Goal: Transaction & Acquisition: Purchase product/service

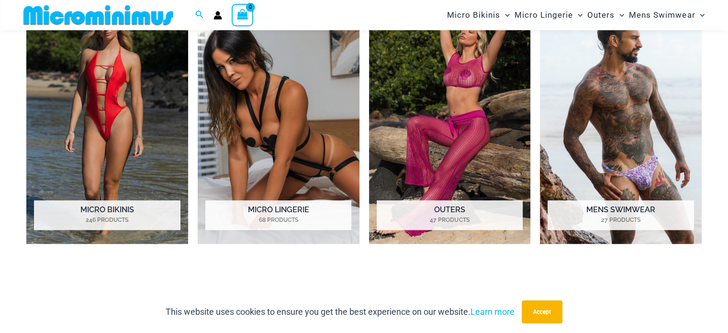
scroll to position [759, 0]
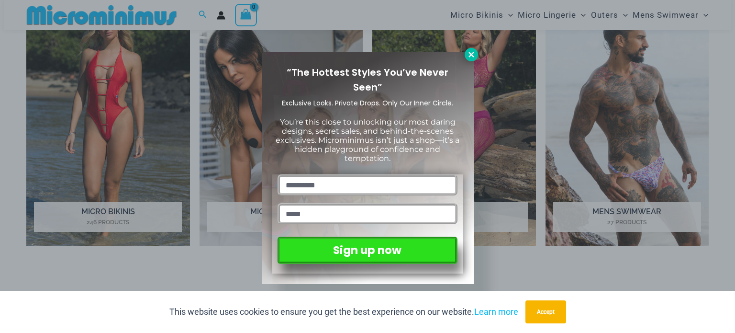
click at [471, 58] on icon at bounding box center [471, 54] width 9 height 9
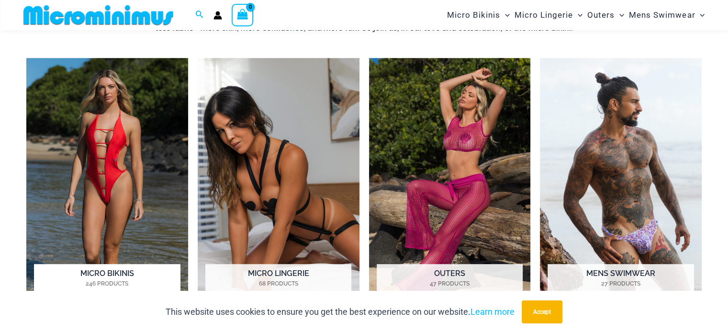
scroll to position [711, 0]
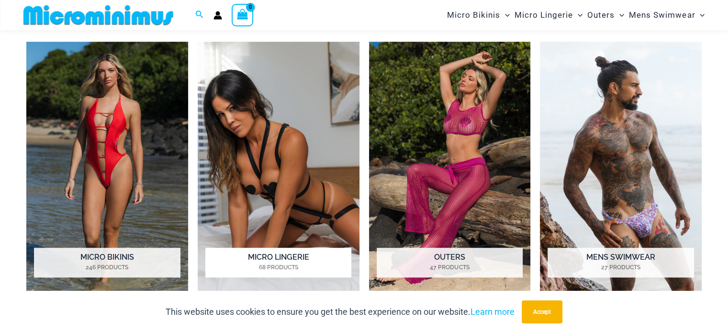
click at [297, 134] on img "Visit product category Micro Lingerie" at bounding box center [279, 166] width 162 height 249
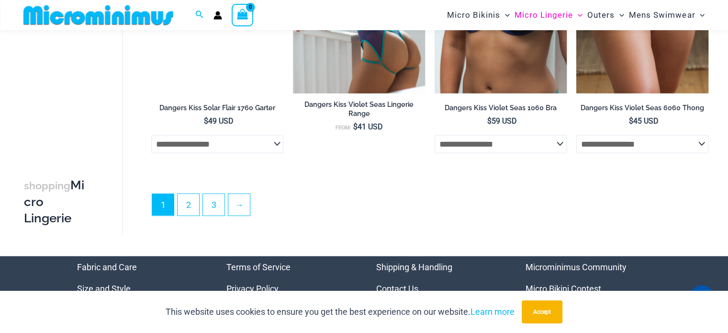
scroll to position [2305, 0]
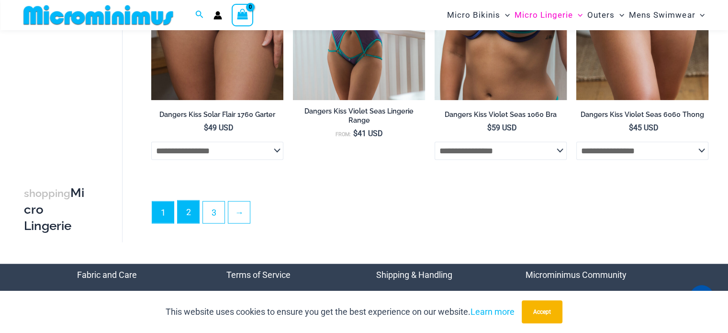
click at [188, 211] on link "2" at bounding box center [189, 212] width 22 height 22
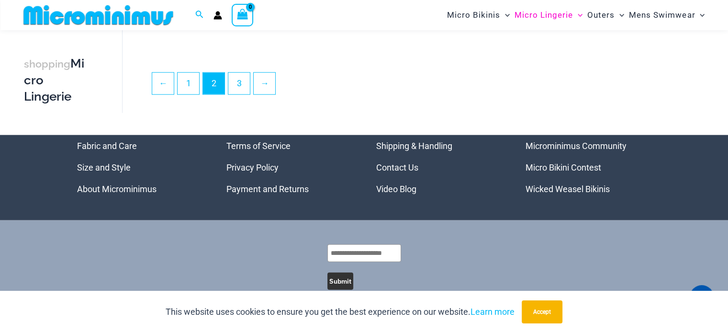
scroll to position [2385, 0]
